Goal: Transaction & Acquisition: Book appointment/travel/reservation

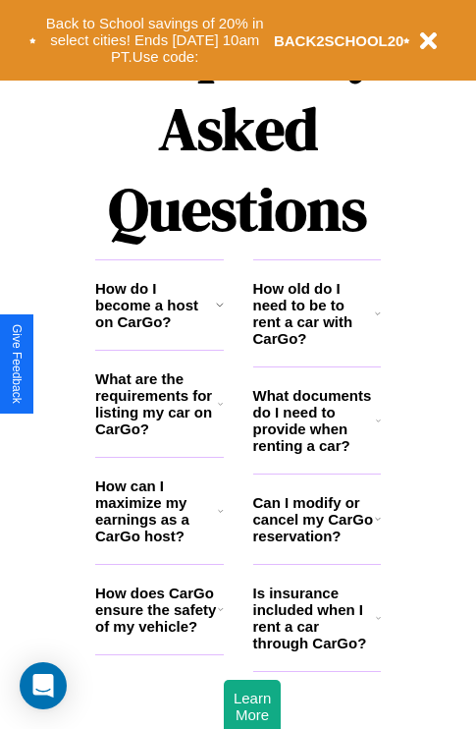
scroll to position [2380, 0]
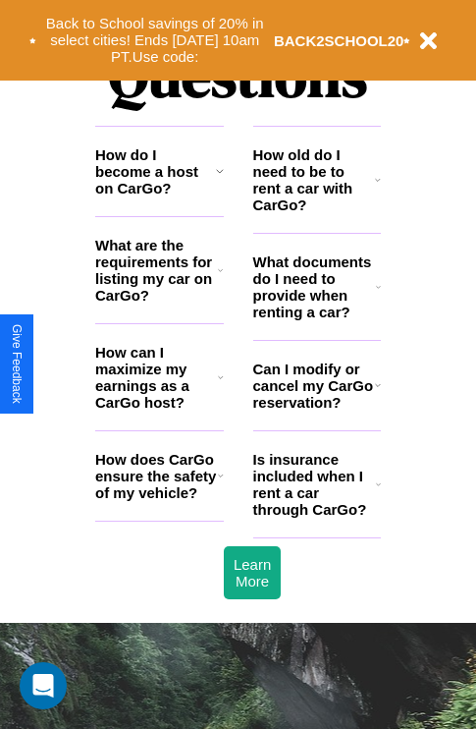
click at [316, 211] on h3 "How old do I need to be to rent a car with CarGo?" at bounding box center [314, 179] width 123 height 67
click at [316, 318] on h3 "What documents do I need to provide when renting a car?" at bounding box center [315, 286] width 124 height 67
click at [159, 302] on h3 "What are the requirements for listing my car on CarGo?" at bounding box center [156, 270] width 123 height 67
click at [316, 318] on h3 "What documents do I need to provide when renting a car?" at bounding box center [315, 286] width 124 height 67
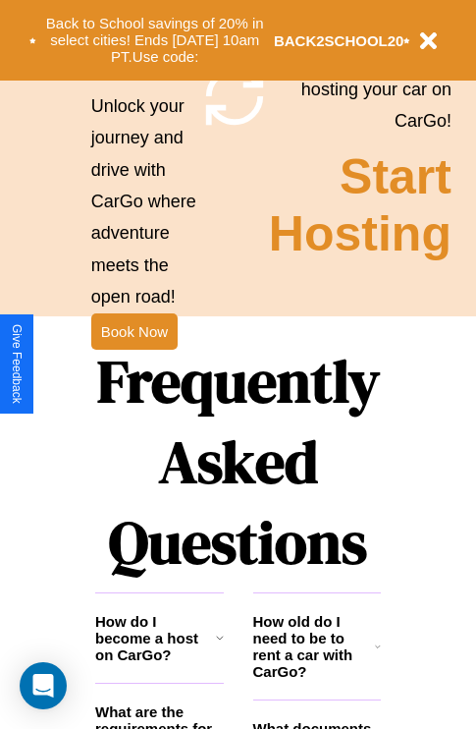
scroll to position [1912, 0]
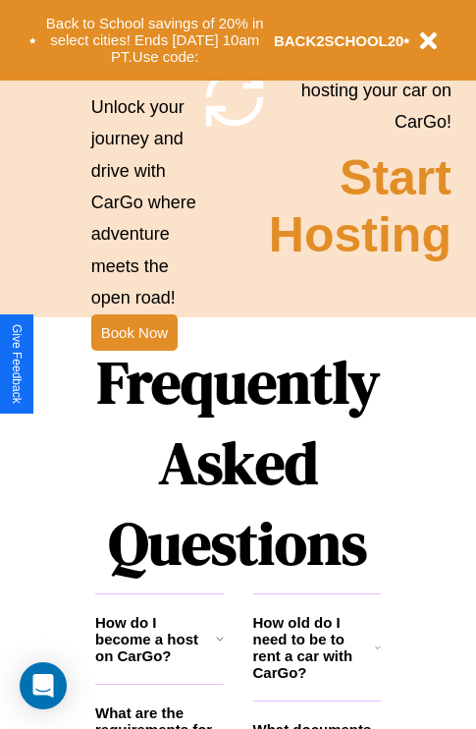
click at [134, 364] on h1 "Frequently Asked Questions" at bounding box center [238, 462] width 286 height 261
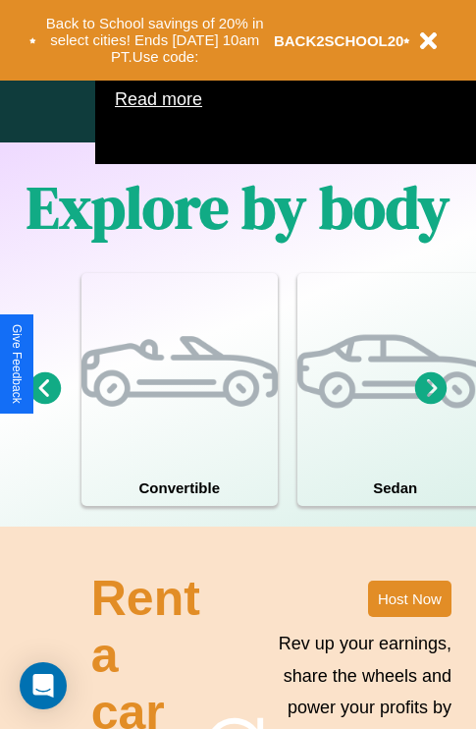
scroll to position [0, 0]
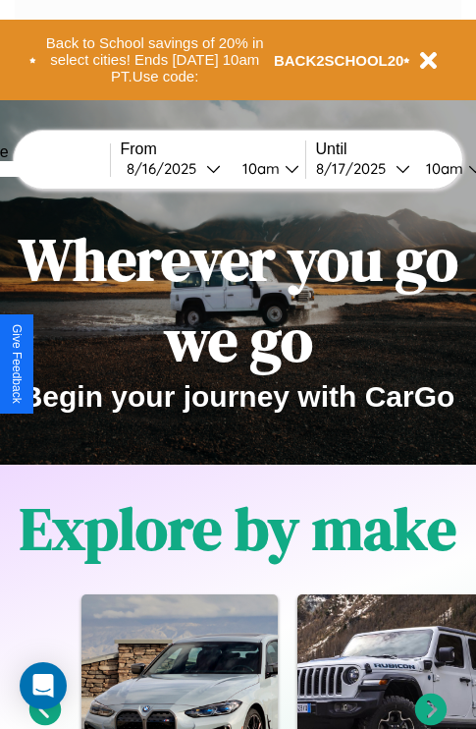
type input "******"
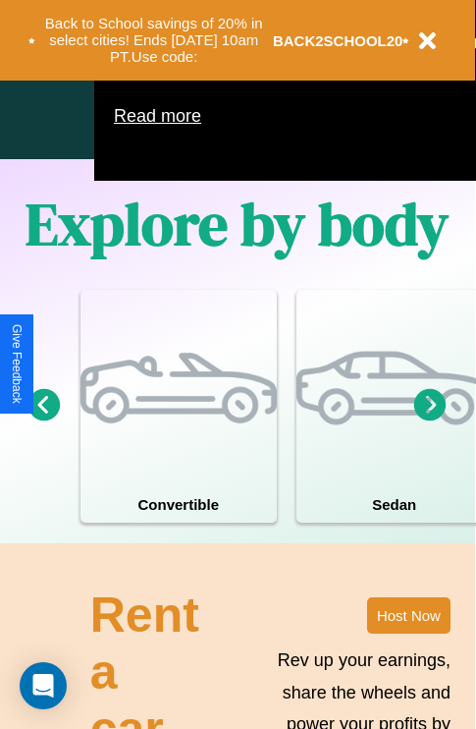
scroll to position [1262, 0]
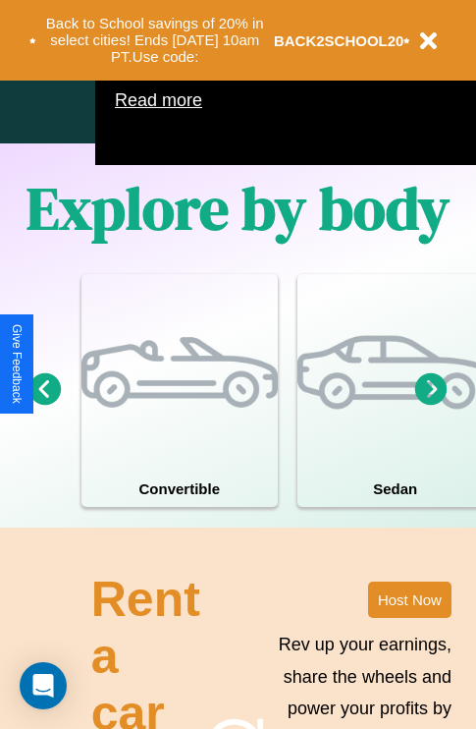
click at [431, 405] on icon at bounding box center [431, 388] width 32 height 32
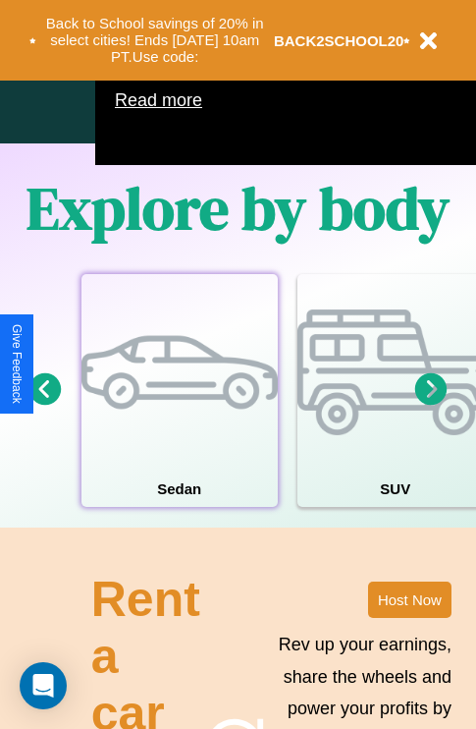
click at [179, 419] on div at bounding box center [180, 372] width 196 height 196
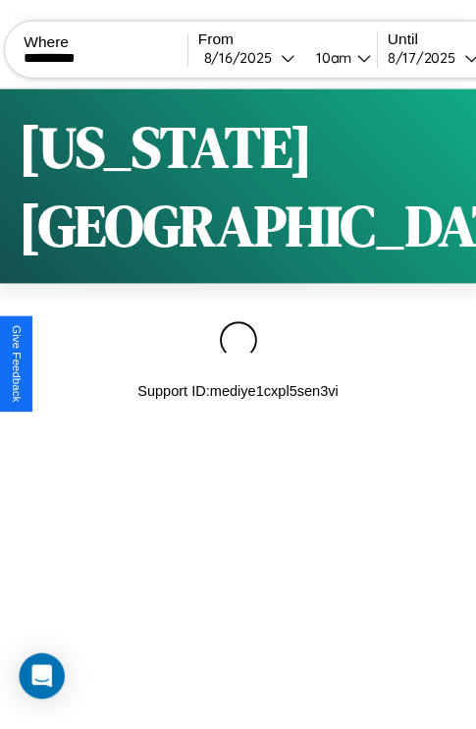
scroll to position [0, 166]
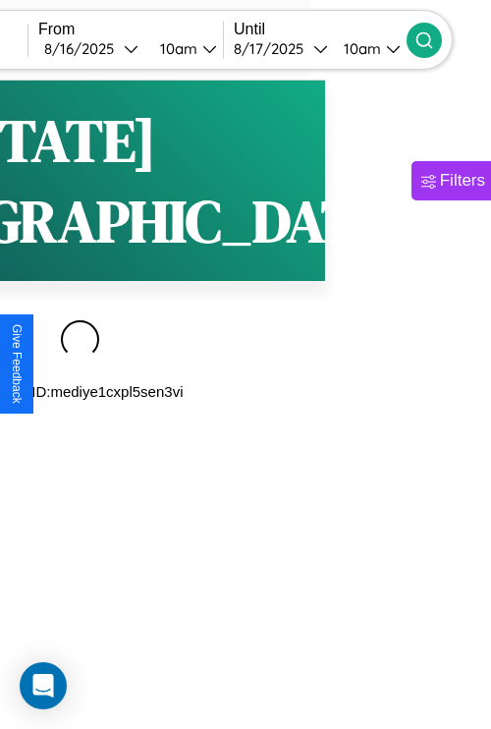
type input "*********"
click at [434, 39] on icon at bounding box center [425, 40] width 20 height 20
